Goal: Ask a question

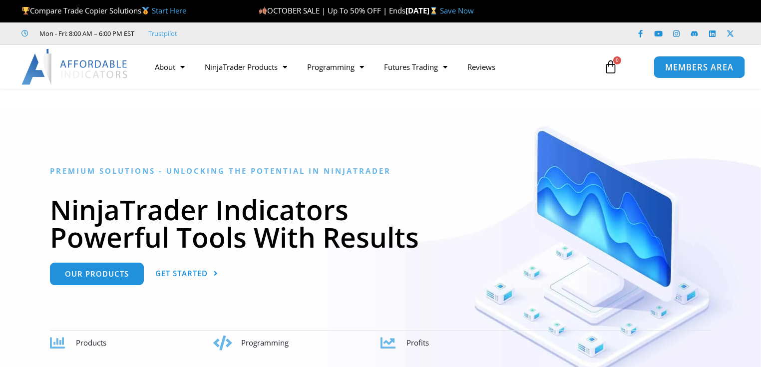
click at [689, 63] on span "MEMBERS AREA" at bounding box center [699, 67] width 68 height 8
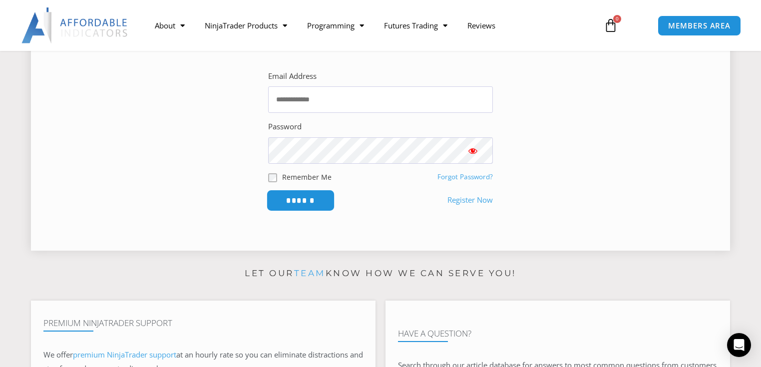
scroll to position [199, 0]
type input "**********"
click at [308, 200] on input "******" at bounding box center [301, 199] width 68 height 21
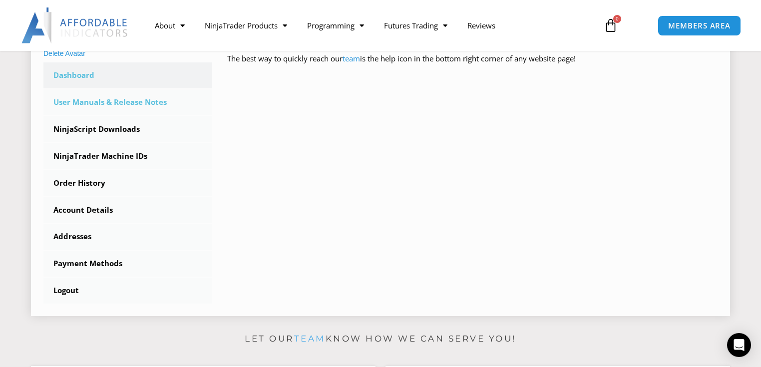
scroll to position [280, 0]
click at [118, 105] on link "User Manuals & Release Notes" at bounding box center [127, 103] width 169 height 26
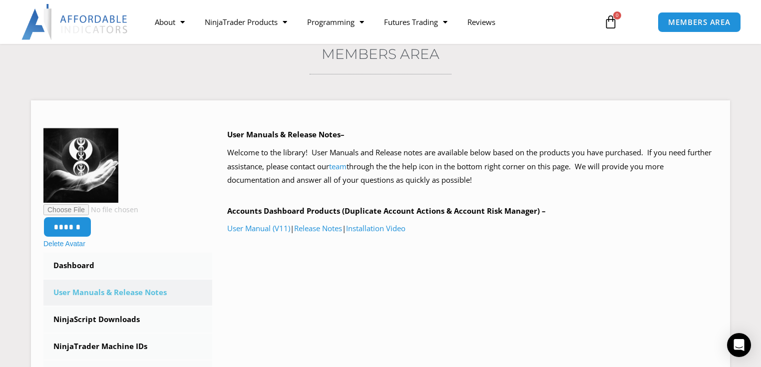
scroll to position [80, 0]
click at [315, 229] on link "Release Notes" at bounding box center [318, 228] width 48 height 10
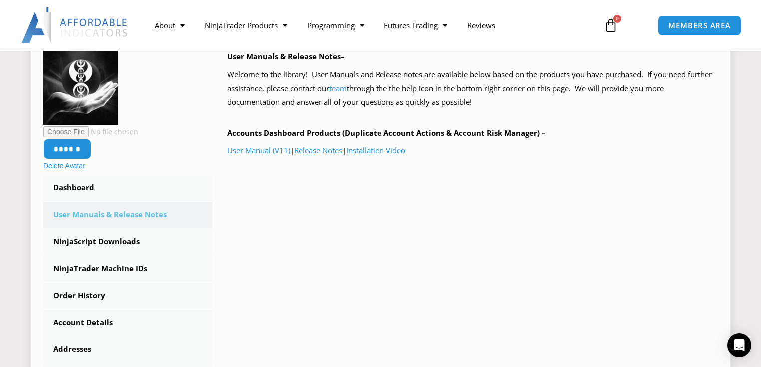
scroll to position [159, 0]
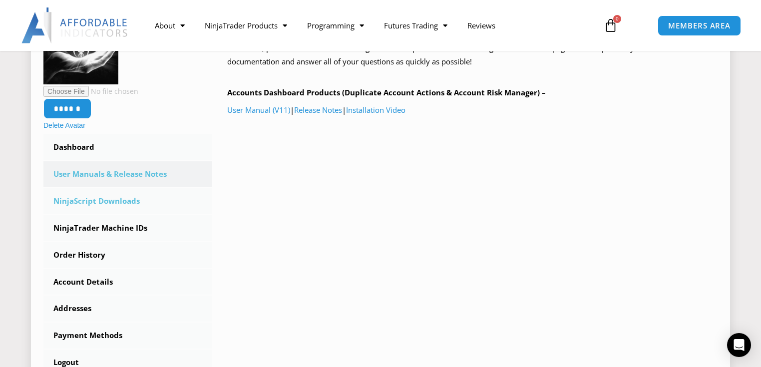
click at [90, 204] on link "NinjaScript Downloads" at bounding box center [127, 201] width 169 height 26
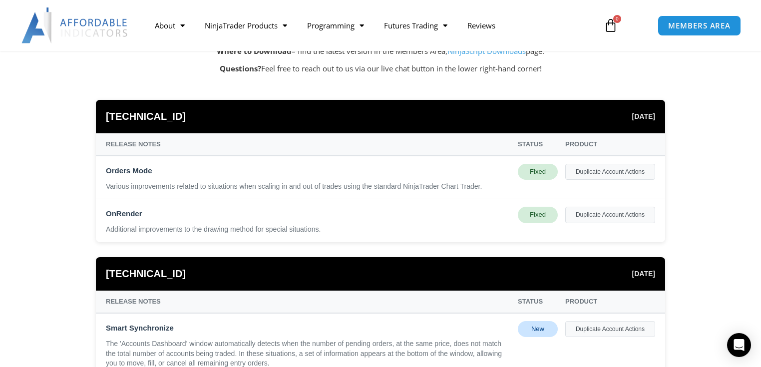
scroll to position [160, 0]
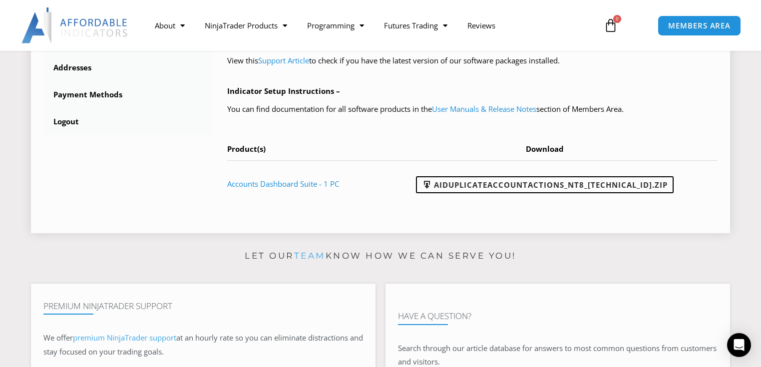
scroll to position [440, 0]
click at [738, 350] on icon "Open Intercom Messenger" at bounding box center [739, 345] width 13 height 13
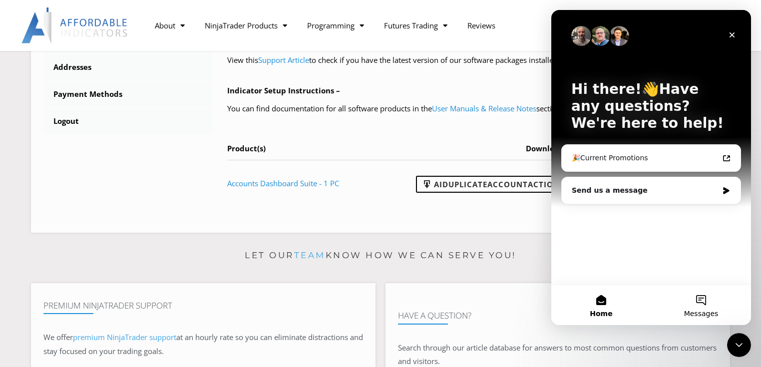
scroll to position [0, 0]
click at [622, 196] on div "Send us a message" at bounding box center [651, 190] width 179 height 26
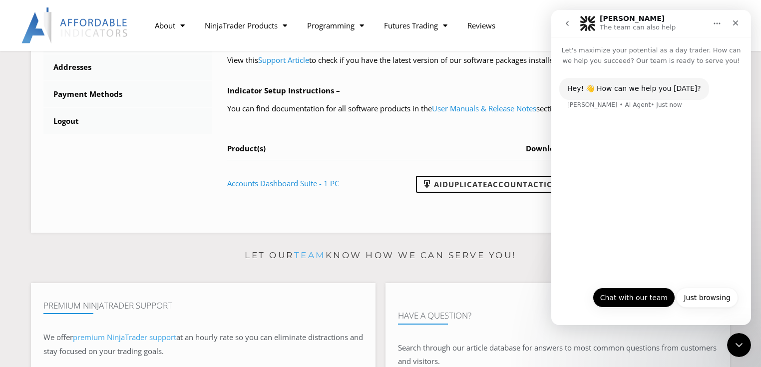
click at [633, 293] on button "Chat with our team" at bounding box center [634, 298] width 82 height 20
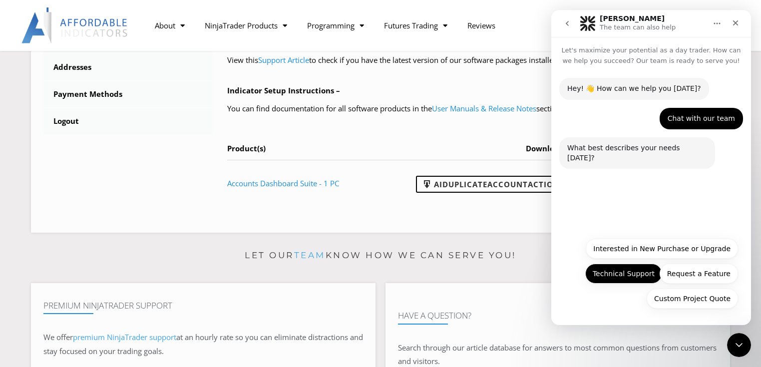
click at [620, 276] on button "Technical Support" at bounding box center [624, 274] width 77 height 20
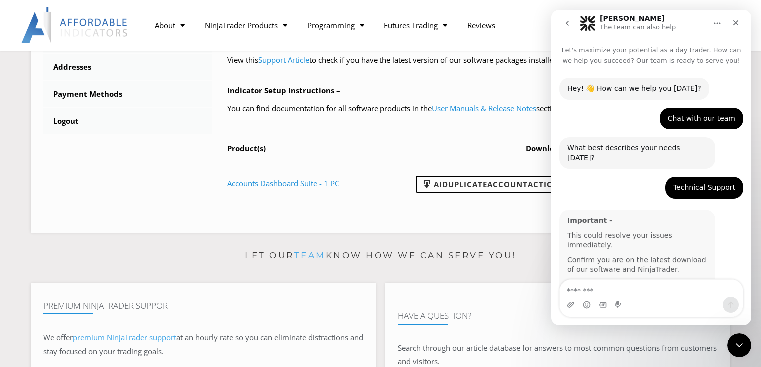
scroll to position [14, 0]
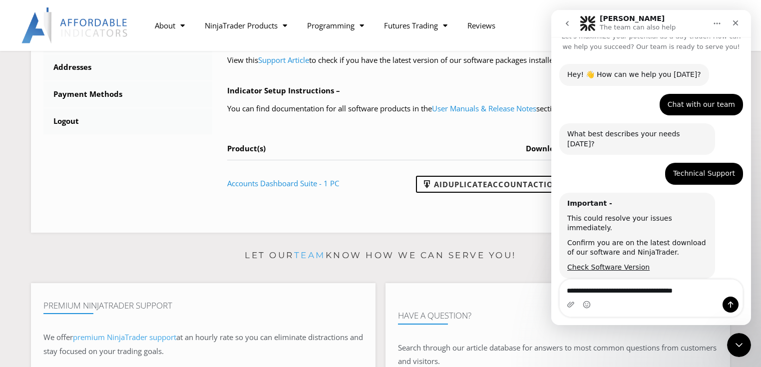
type textarea "**********"
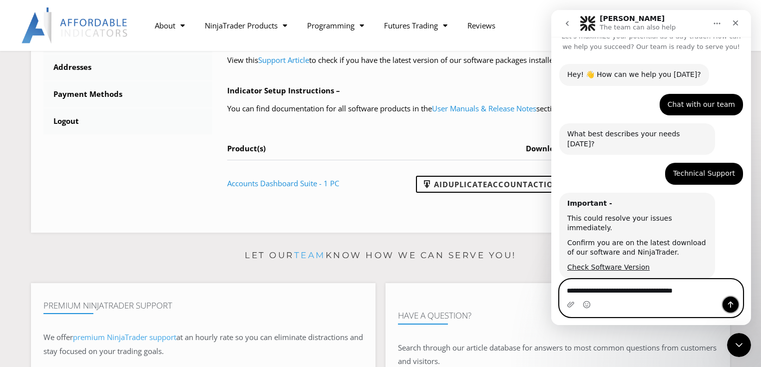
click at [729, 300] on button "Send a message…" at bounding box center [731, 305] width 16 height 16
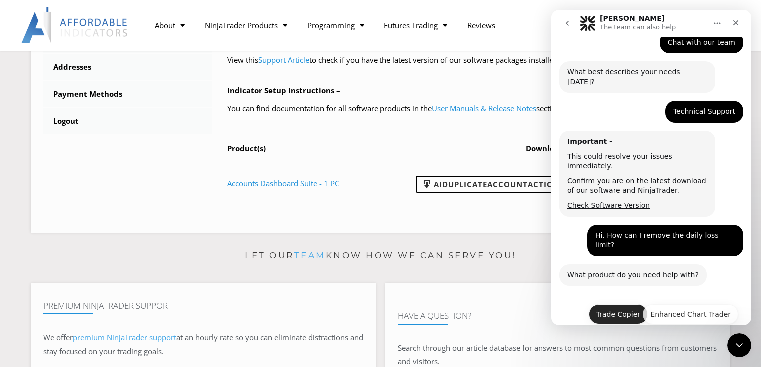
scroll to position [87, 0]
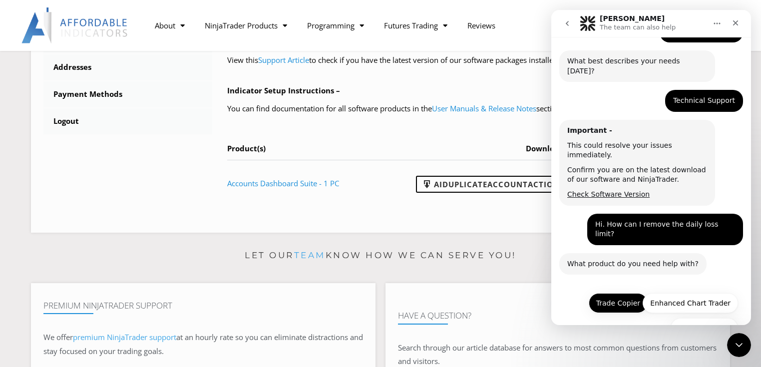
click at [613, 293] on button "Trade Copier" at bounding box center [618, 303] width 59 height 20
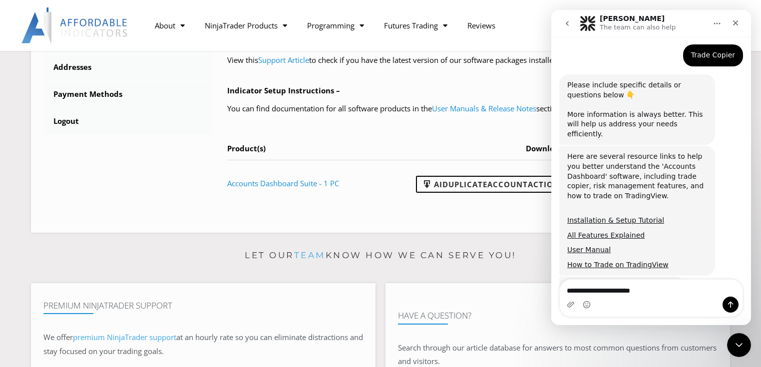
scroll to position [326, 0]
type textarea "**********"
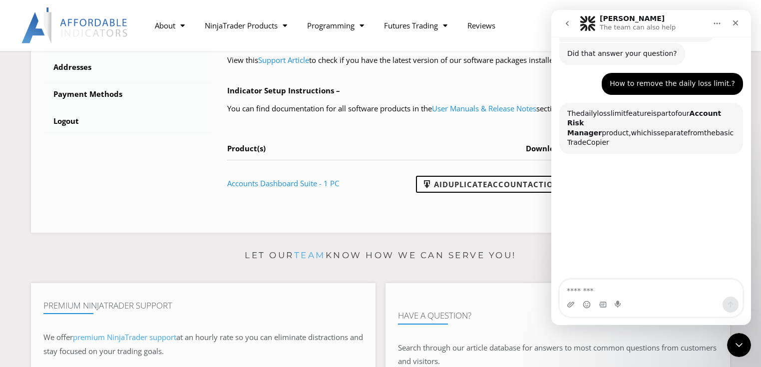
scroll to position [559, 0]
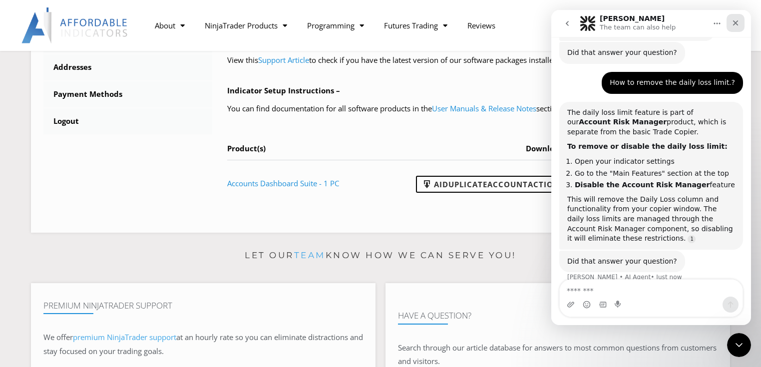
click at [733, 24] on icon "Close" at bounding box center [736, 23] width 8 height 8
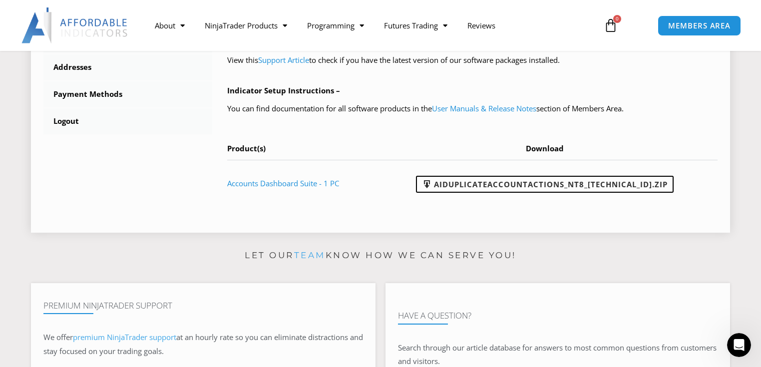
scroll to position [534, 0]
